Goal: Information Seeking & Learning: Learn about a topic

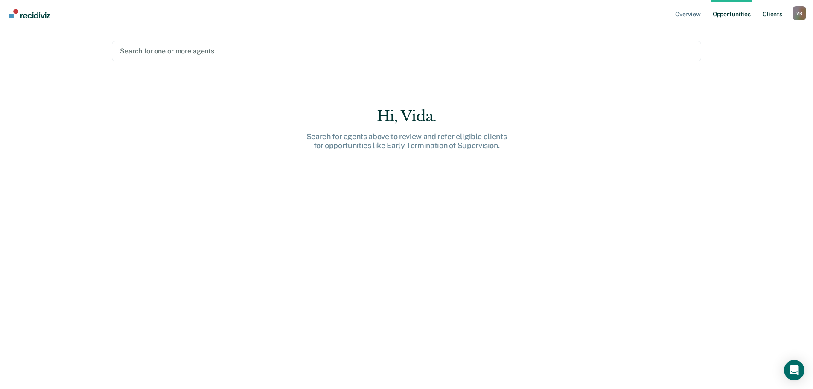
click at [779, 15] on link "Client s" at bounding box center [772, 13] width 23 height 27
click at [773, 16] on link "Client s" at bounding box center [778, 13] width 23 height 27
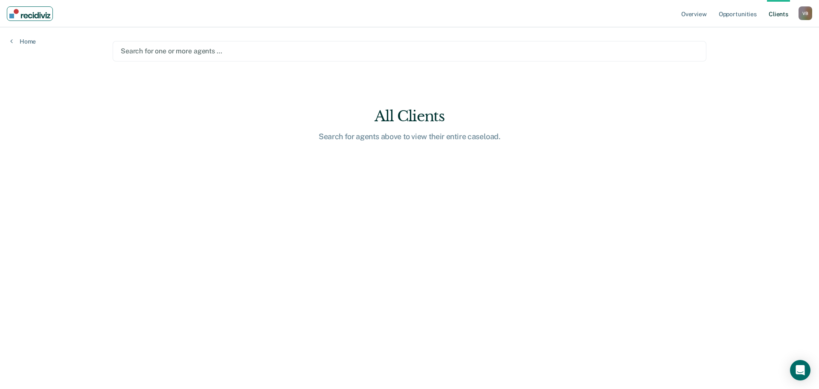
click at [39, 20] on nav "Overview Opportunities Client s [PERSON_NAME] V B Profile How it works Log Out" at bounding box center [409, 13] width 819 height 27
click at [19, 41] on link "Home" at bounding box center [23, 42] width 26 height 8
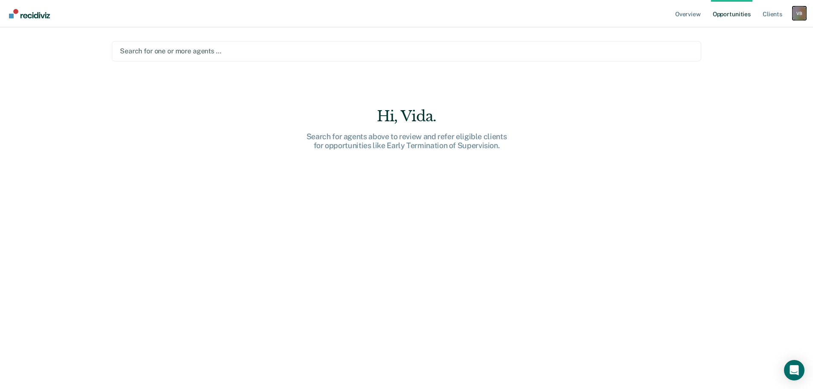
click at [806, 15] on div "V B" at bounding box center [800, 13] width 14 height 14
click at [773, 15] on link "Client s" at bounding box center [772, 13] width 23 height 27
click at [773, 15] on link "Client s" at bounding box center [778, 13] width 23 height 27
click at [698, 14] on link "Overview" at bounding box center [694, 13] width 29 height 27
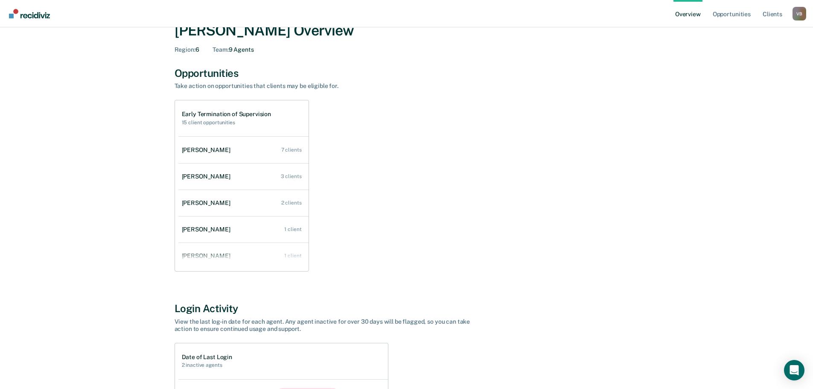
scroll to position [25, 0]
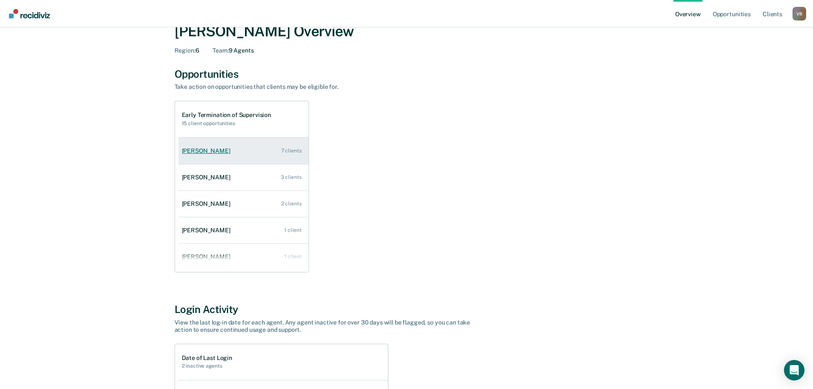
click at [238, 138] on li "[PERSON_NAME] 7 clients" at bounding box center [243, 150] width 130 height 26
click at [208, 149] on div "[PERSON_NAME]" at bounding box center [208, 150] width 52 height 7
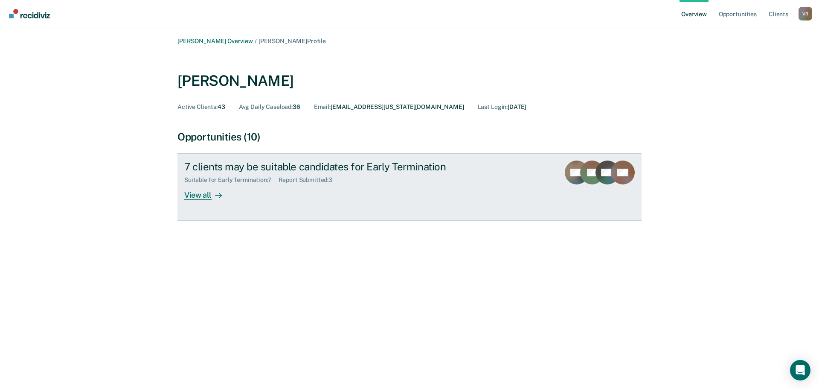
click at [196, 195] on div "View all" at bounding box center [208, 192] width 48 height 17
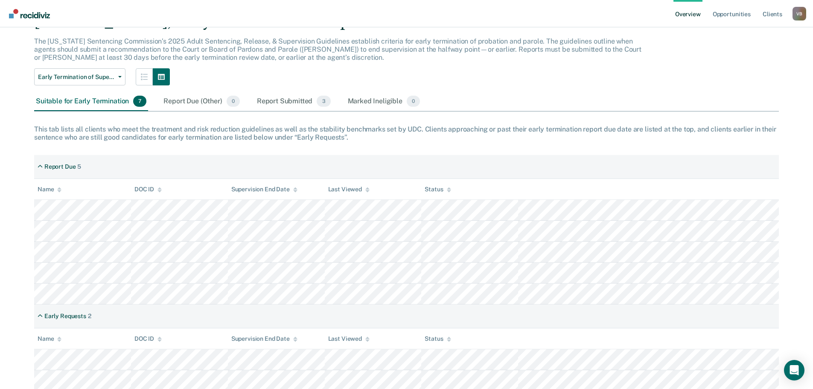
scroll to position [75, 0]
